Goal: Information Seeking & Learning: Learn about a topic

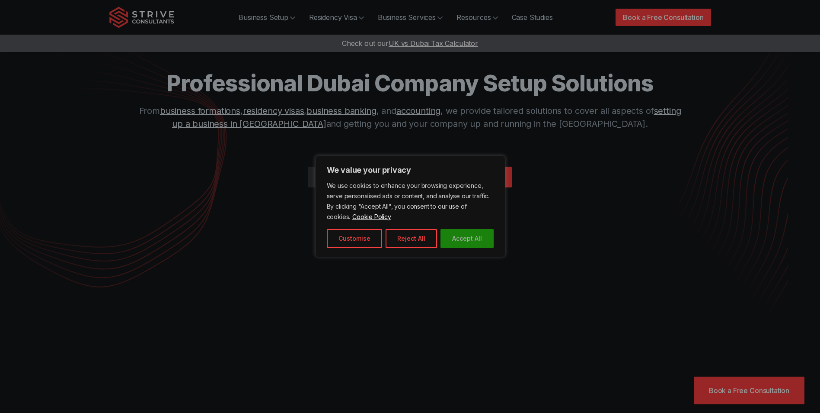
click at [468, 236] on button "Accept All" at bounding box center [467, 238] width 53 height 19
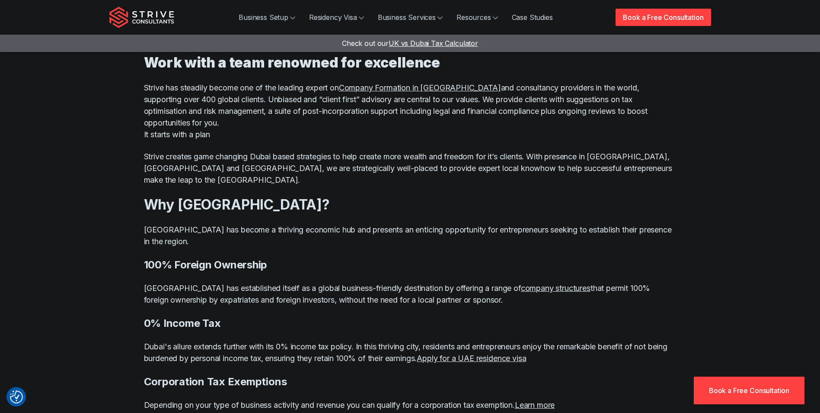
scroll to position [564, 0]
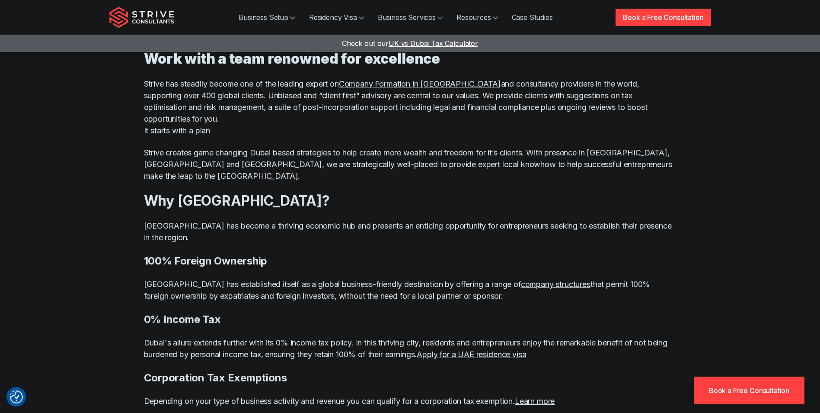
click at [63, 283] on section "Work with a team renowned for excellence Strive has steadily become one of the …" at bounding box center [410, 257] width 820 height 453
click at [541, 396] on link "Learn more" at bounding box center [535, 400] width 40 height 9
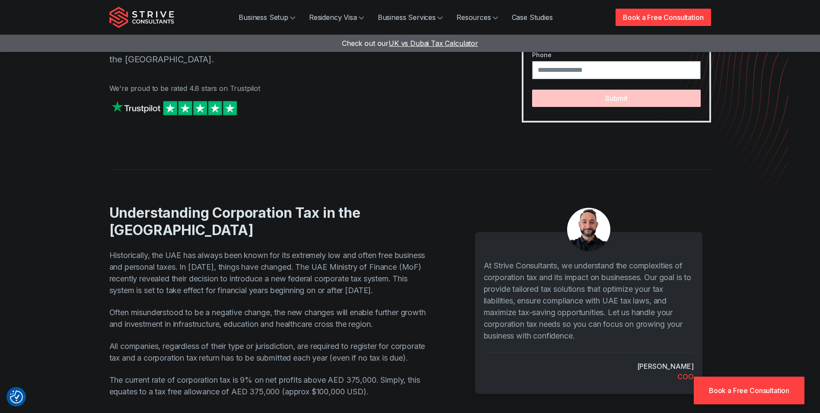
scroll to position [143, 0]
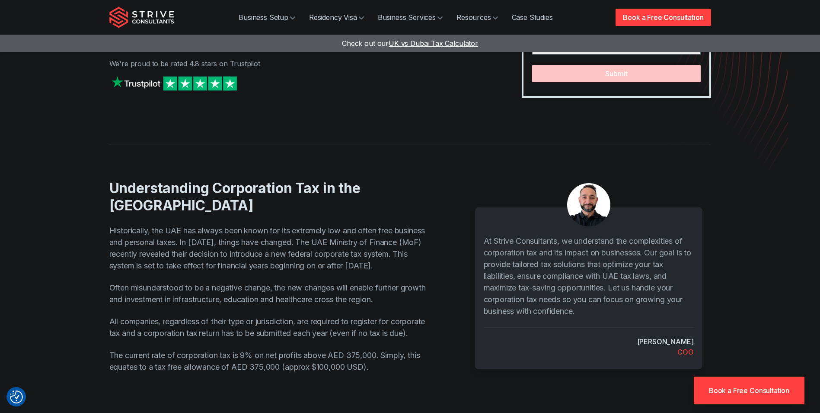
click at [48, 266] on section "Understanding Corporation Tax in the UAE Historically, the UAE has always been …" at bounding box center [410, 261] width 820 height 235
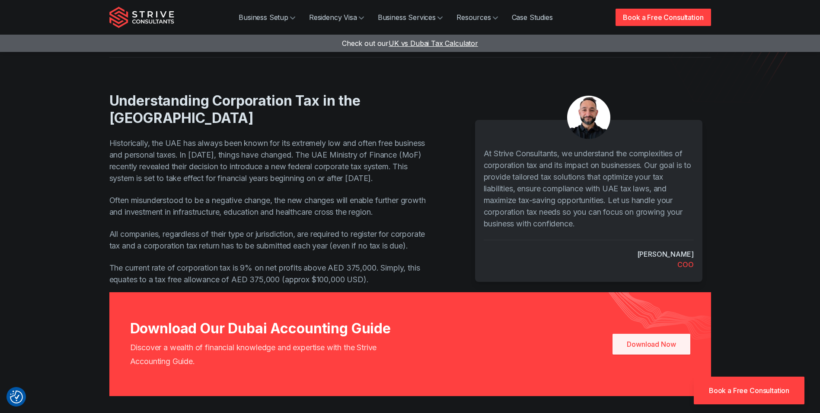
scroll to position [247, 0]
